Goal: Information Seeking & Learning: Learn about a topic

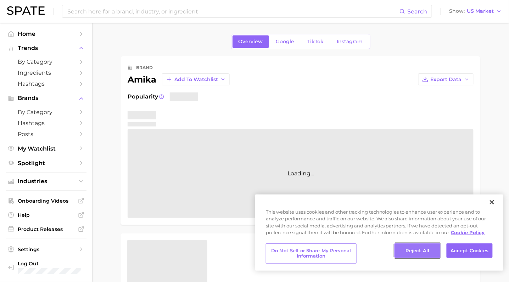
click at [424, 252] on button "Reject All" at bounding box center [417, 250] width 46 height 15
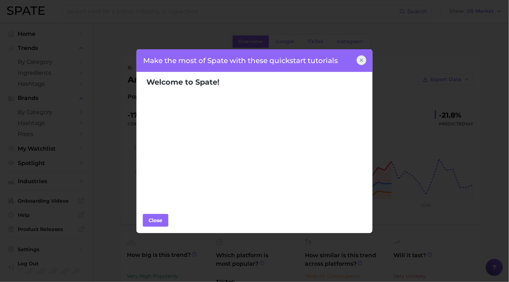
click at [361, 60] on icon at bounding box center [361, 60] width 3 height 3
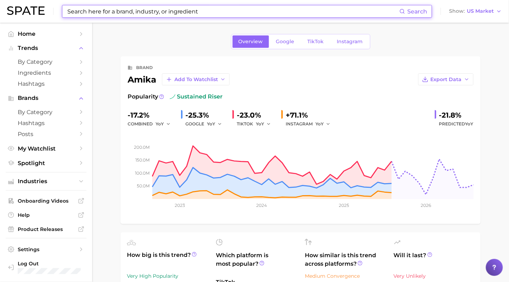
click at [97, 12] on input at bounding box center [233, 11] width 333 height 12
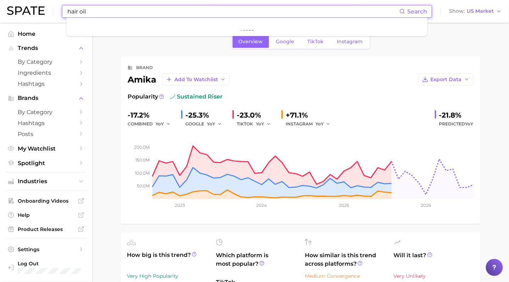
type input "hair oil"
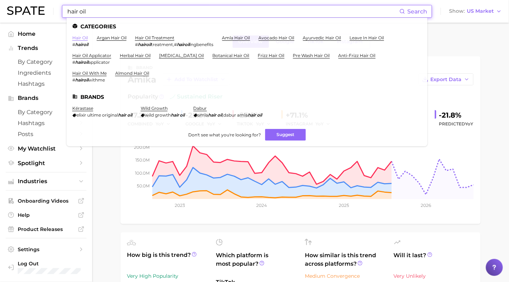
click at [81, 37] on link "hair oil" at bounding box center [80, 37] width 16 height 5
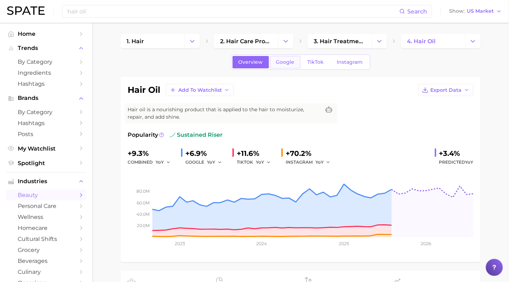
click at [283, 62] on span "Google" at bounding box center [285, 62] width 18 height 6
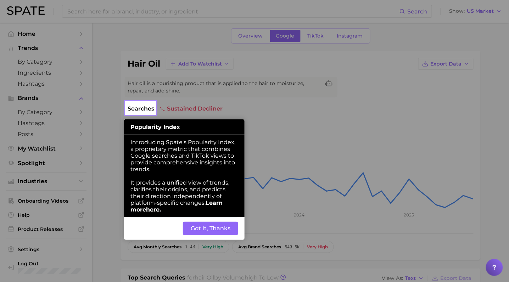
scroll to position [29, 0]
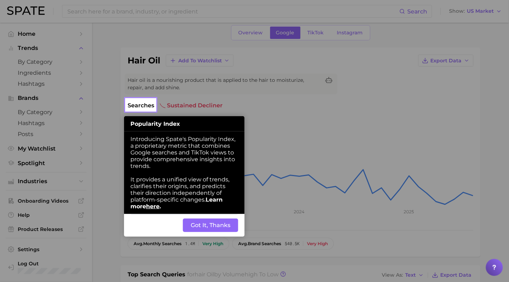
click at [214, 226] on button "Got It, Thanks" at bounding box center [210, 225] width 55 height 13
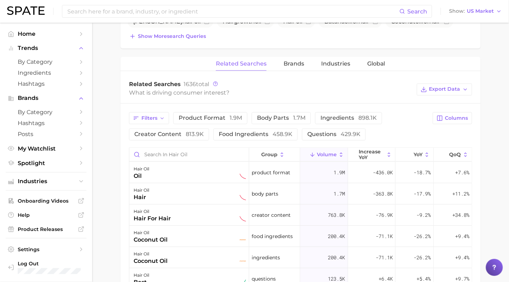
scroll to position [287, 0]
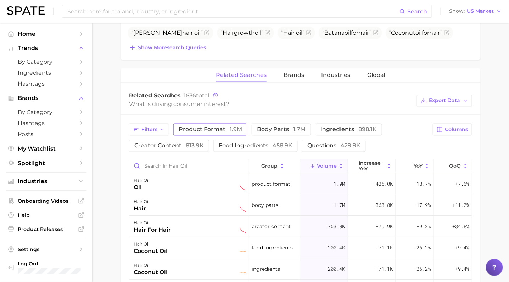
click at [205, 126] on span "product format 1.9m" at bounding box center [210, 129] width 63 height 7
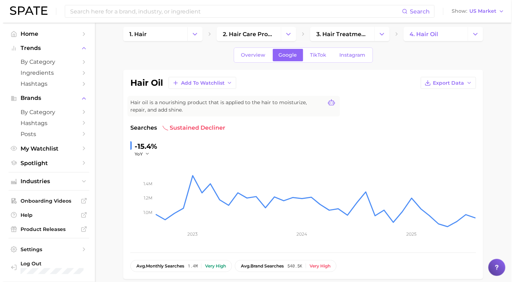
scroll to position [0, 0]
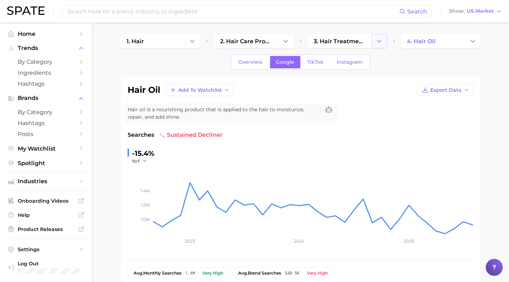
click at [380, 44] on icon "Change Category" at bounding box center [379, 41] width 7 height 7
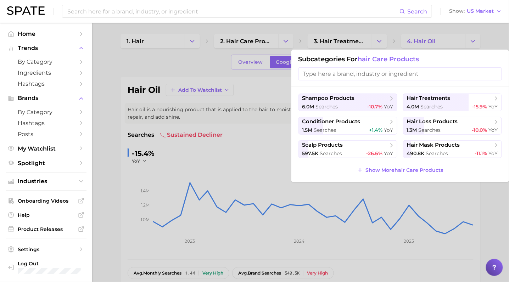
click at [287, 42] on div at bounding box center [254, 141] width 509 height 282
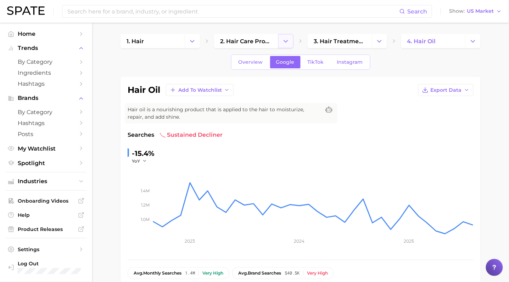
click at [286, 44] on icon "Change Category" at bounding box center [285, 41] width 7 height 7
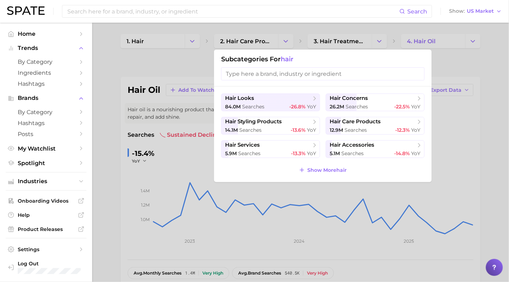
click at [188, 66] on div at bounding box center [254, 141] width 509 height 282
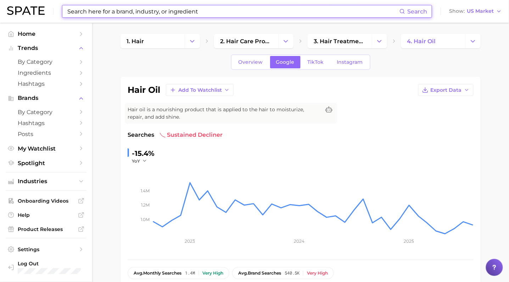
click at [184, 8] on input at bounding box center [233, 11] width 333 height 12
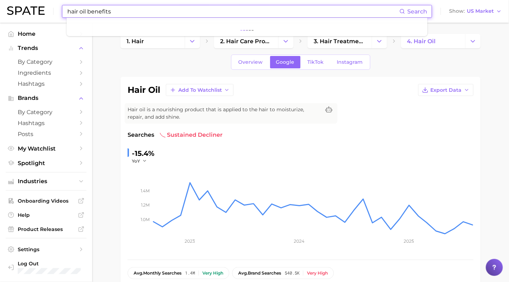
type input "hair oil benefits"
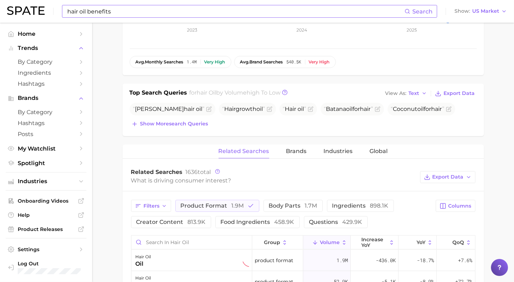
scroll to position [221, 0]
